Goal: Information Seeking & Learning: Learn about a topic

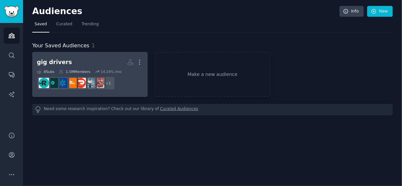
click at [81, 58] on h2 "gig drivers Custom Audience More" at bounding box center [90, 63] width 106 height 12
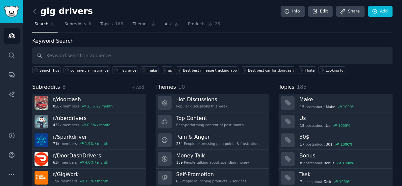
click at [53, 55] on input "text" at bounding box center [212, 55] width 361 height 17
type input "cam"
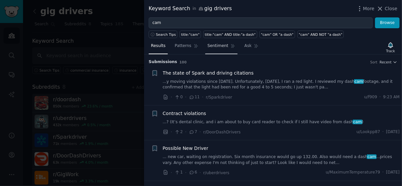
click at [211, 45] on span "Sentiment" at bounding box center [218, 46] width 21 height 6
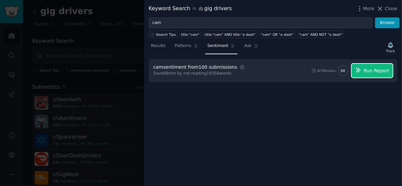
click at [373, 70] on span "Run Report" at bounding box center [377, 70] width 26 height 7
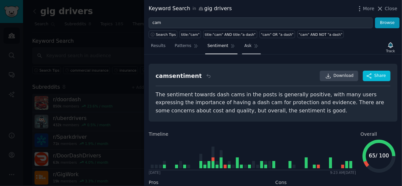
click at [244, 45] on span "Ask" at bounding box center [247, 46] width 7 height 6
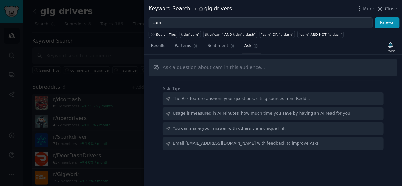
click at [178, 66] on input "text" at bounding box center [273, 67] width 249 height 17
type input "d"
type input "Should we have both dash cams an body cams"
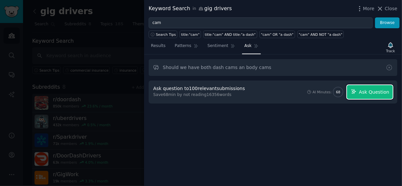
click at [366, 91] on span "Ask Question" at bounding box center [374, 92] width 30 height 7
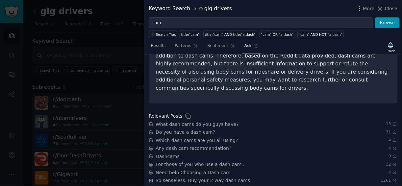
scroll to position [158, 0]
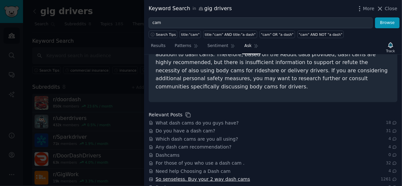
click at [227, 176] on span "So senseless. Buy your 2 way dash cams" at bounding box center [203, 179] width 94 height 7
click at [192, 128] on span "Do you have a dash cam?" at bounding box center [186, 131] width 60 height 7
click at [208, 160] on span "For those of you who use a dash cam ." at bounding box center [200, 163] width 89 height 7
click at [392, 8] on span "Close" at bounding box center [391, 8] width 12 height 7
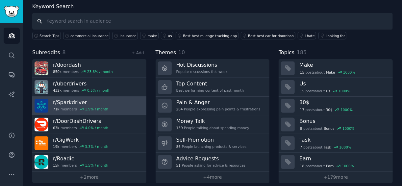
scroll to position [39, 0]
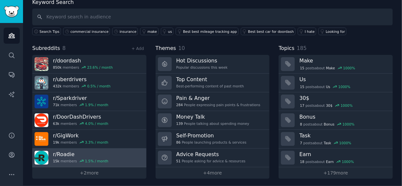
click at [74, 154] on h3 "r/ Roadie" at bounding box center [80, 154] width 55 height 7
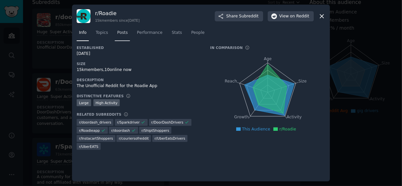
click at [117, 34] on span "Posts" at bounding box center [122, 33] width 11 height 6
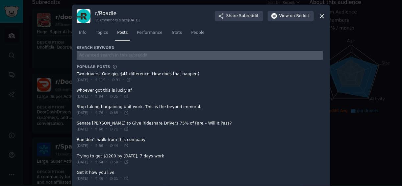
click at [102, 56] on input "text" at bounding box center [200, 55] width 246 height 9
type input "cam"
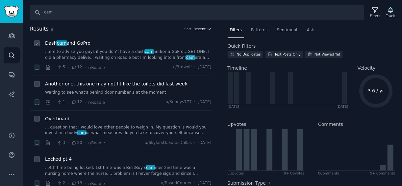
click at [101, 51] on link "...ere to advise you guys if you don’t have a dash cam and/or a GoPro…GET ONE. …" at bounding box center [128, 55] width 166 height 12
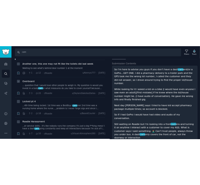
scroll to position [53, 0]
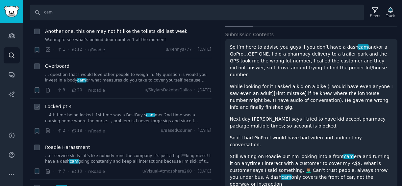
click at [107, 113] on link "...4th time being locked. 1st time was a BestBuy s cam mer 2nd time was a nursi…" at bounding box center [128, 118] width 166 height 12
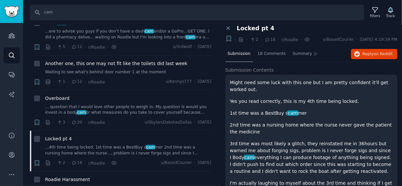
scroll to position [4, 0]
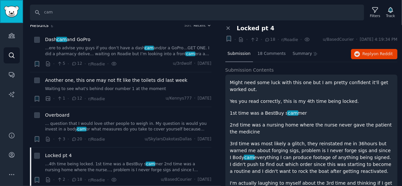
click at [13, 14] on img "Sidebar" at bounding box center [11, 12] width 15 height 12
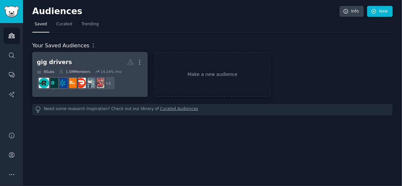
click at [87, 62] on h2 "gig drivers More" at bounding box center [90, 63] width 106 height 12
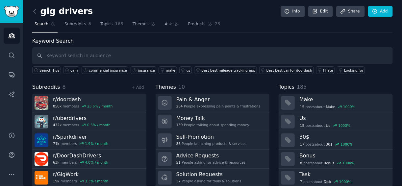
click at [70, 56] on input "text" at bounding box center [212, 55] width 361 height 17
type input "body cam"
